Goal: Task Accomplishment & Management: Manage account settings

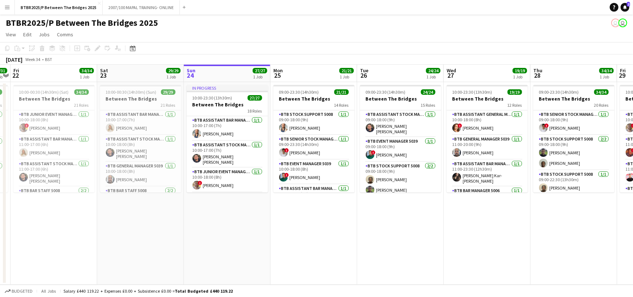
drag, startPoint x: 0, startPoint y: 0, endPoint x: 294, endPoint y: 92, distance: 308.3
click at [294, 92] on app-calendar-viewport "Wed 20 Thu 21 31/31 1 Job Fri 22 34/34 1 Job Sat 23 29/29 1 Job Sun 24 27/27 1 …" at bounding box center [316, 175] width 633 height 220
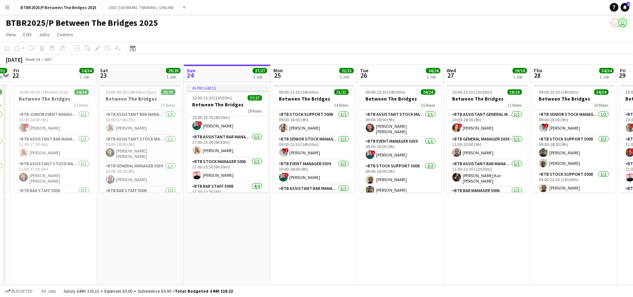
scroll to position [462, 0]
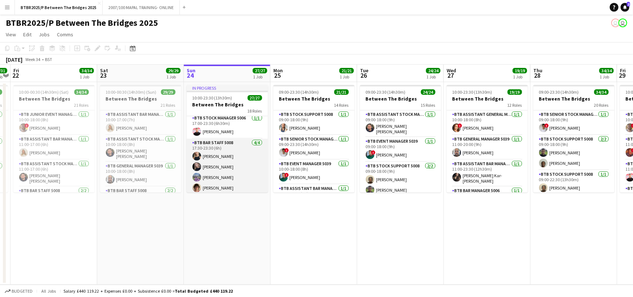
click at [219, 163] on app-card-role "BTB Bar Staff 5008 [DATE] 17:30-23:30 (6h) [PERSON_NAME] [PERSON_NAME] [PERSON_…" at bounding box center [227, 167] width 81 height 56
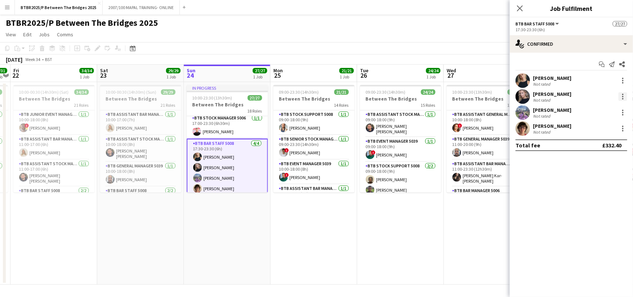
click at [623, 94] on div at bounding box center [622, 94] width 1 height 1
click at [585, 183] on span "Remove" at bounding box center [599, 179] width 45 height 7
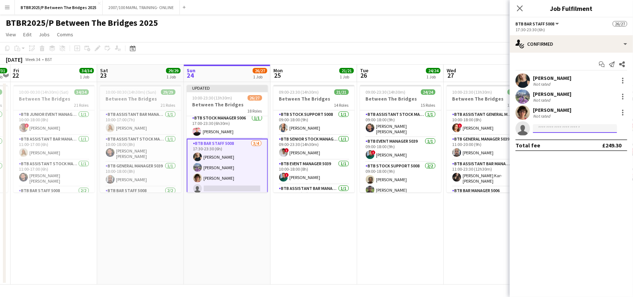
click at [569, 127] on input at bounding box center [575, 128] width 84 height 9
type input "******"
click at [577, 142] on span "[EMAIL_ADDRESS][DOMAIN_NAME]" at bounding box center [575, 145] width 73 height 6
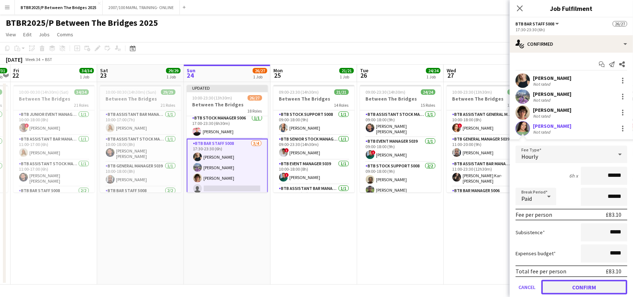
click at [587, 284] on button "Confirm" at bounding box center [584, 287] width 86 height 15
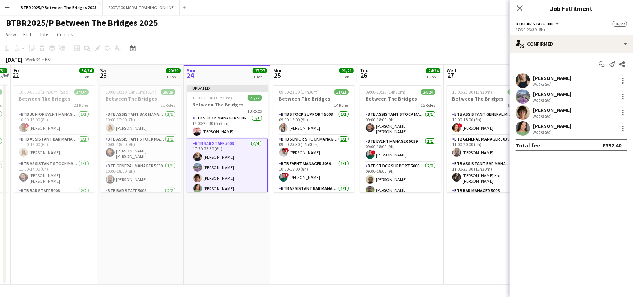
click at [487, 21] on div "BTBR2025/P Between The Bridges 2025 user user" at bounding box center [316, 22] width 633 height 14
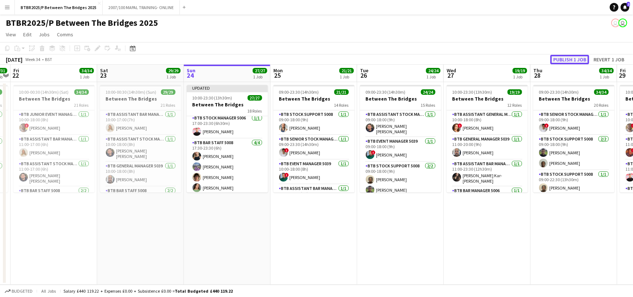
click at [583, 59] on button "Publish 1 job" at bounding box center [569, 59] width 39 height 9
